Goal: Information Seeking & Learning: Learn about a topic

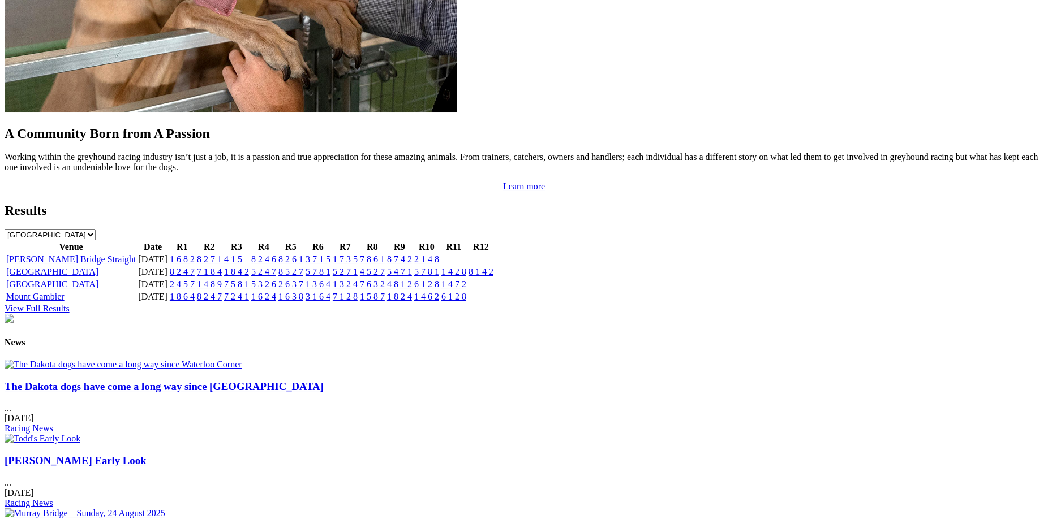
scroll to position [1096, 0]
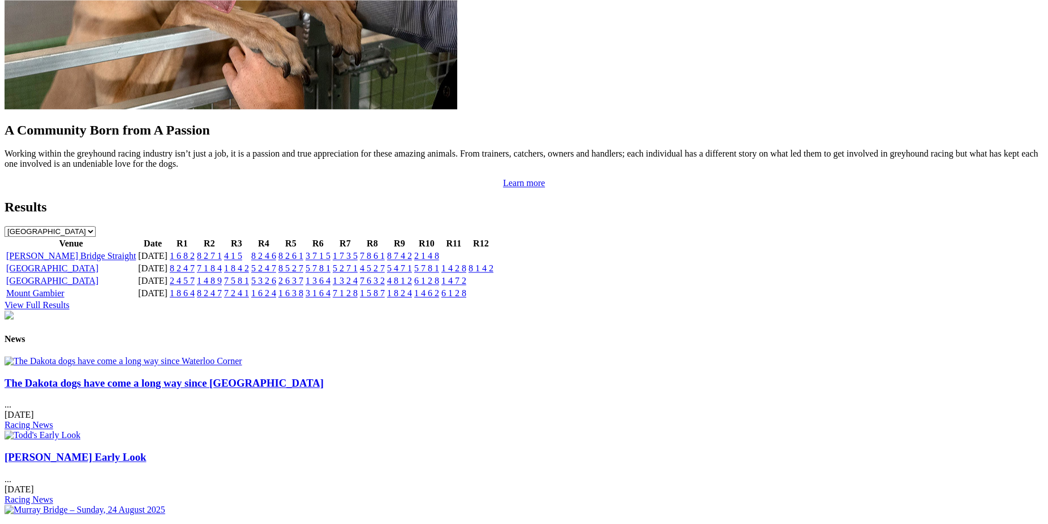
click at [233, 389] on link "The Dakota dogs have come a long way since Waterloo Corner" at bounding box center [164, 383] width 319 height 12
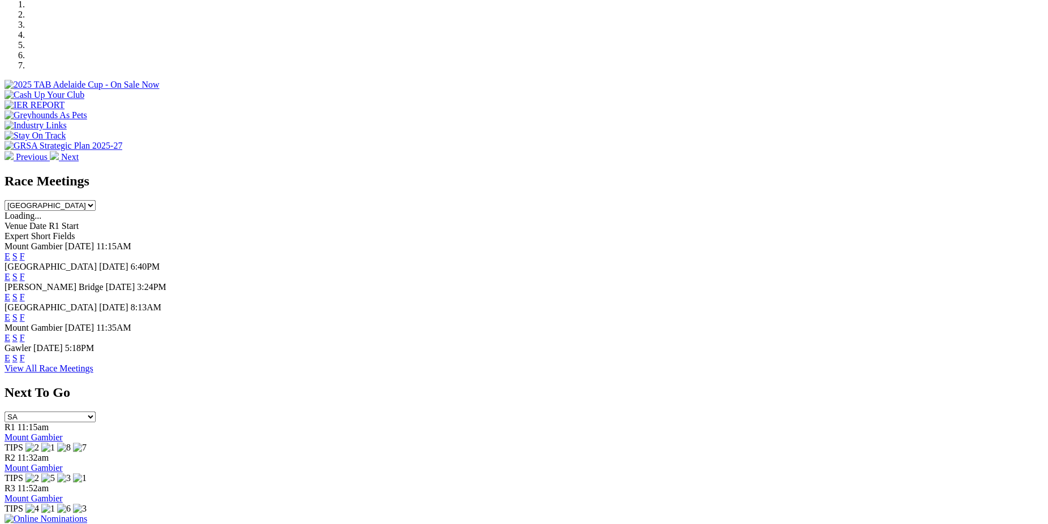
scroll to position [364, 0]
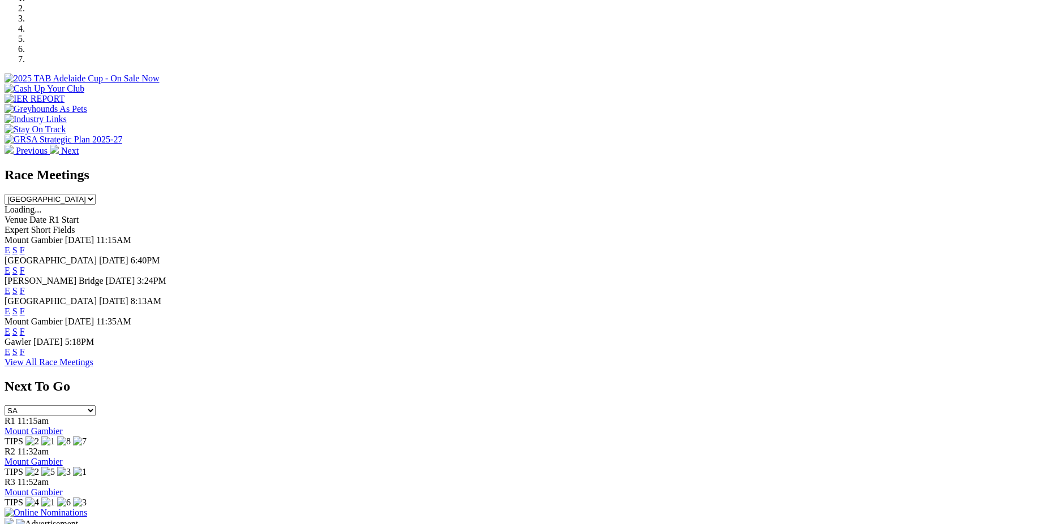
click at [10, 245] on link "E" at bounding box center [8, 250] width 6 height 10
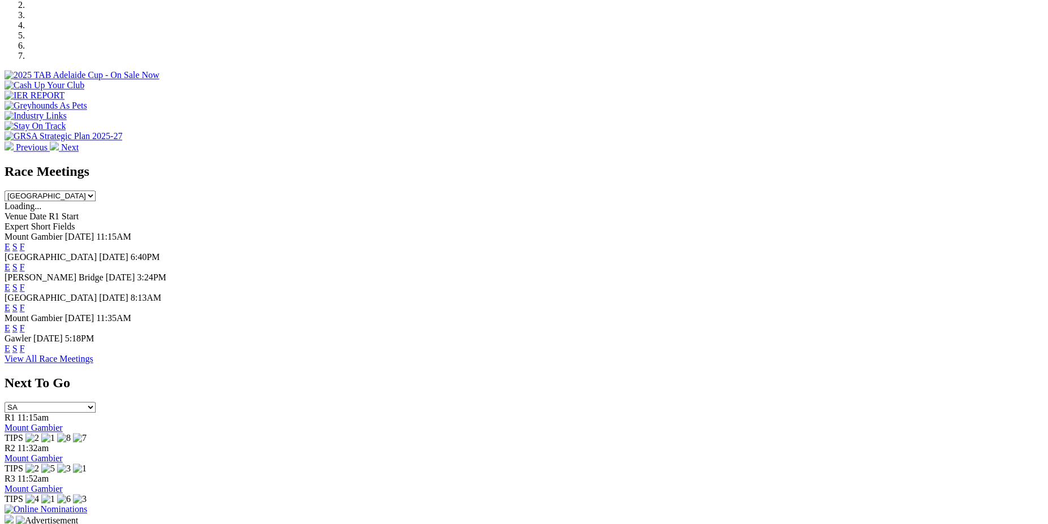
scroll to position [358, 0]
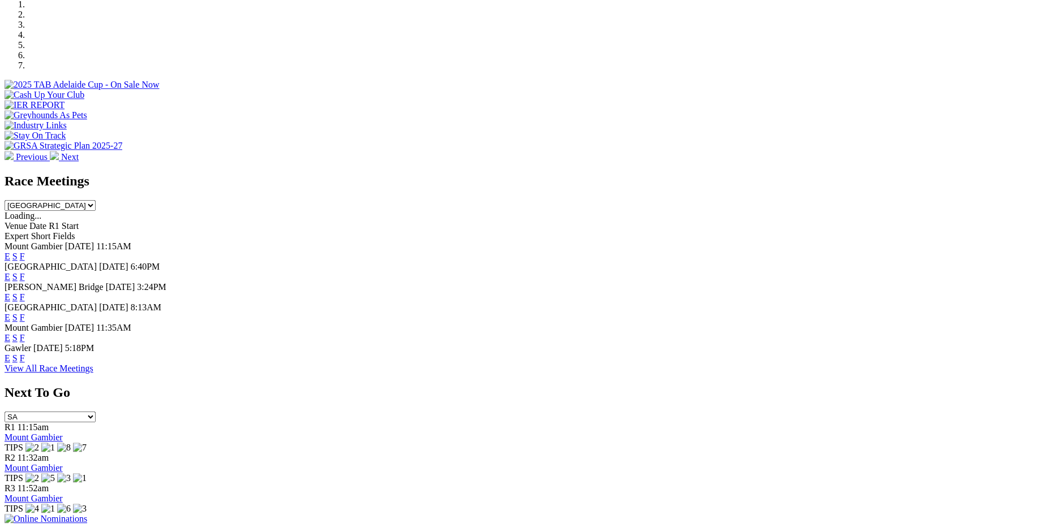
click at [25, 252] on link "F" at bounding box center [22, 257] width 5 height 10
